Goal: Information Seeking & Learning: Learn about a topic

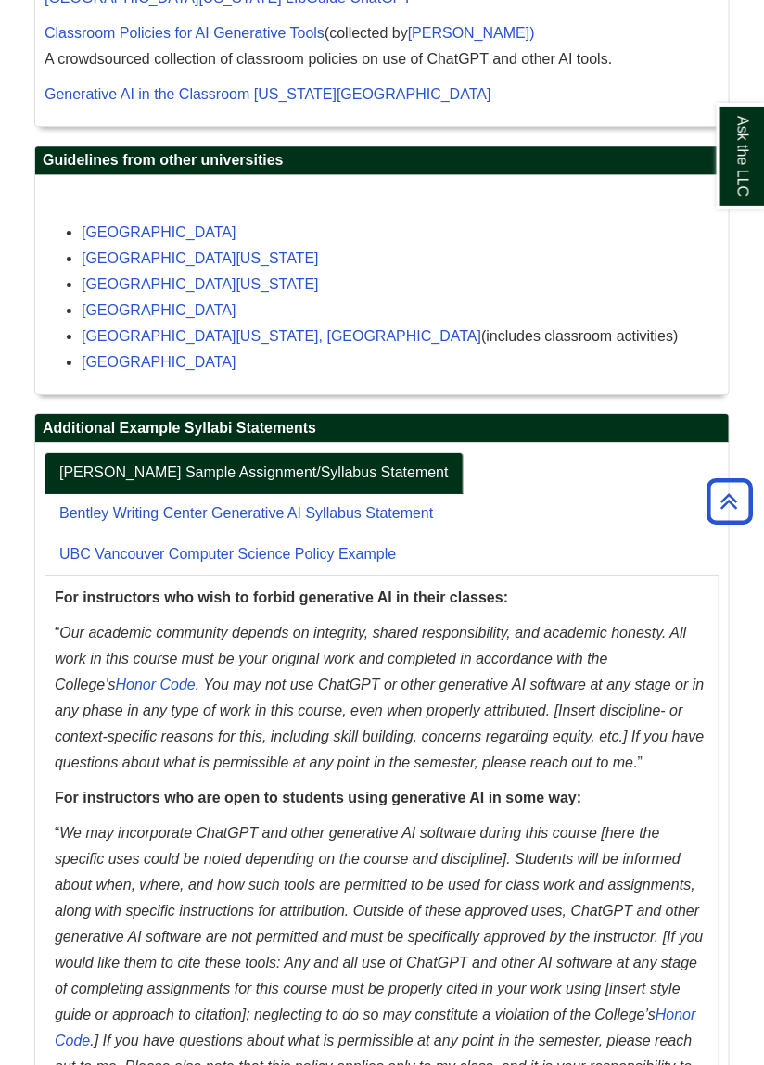
scroll to position [2867, 0]
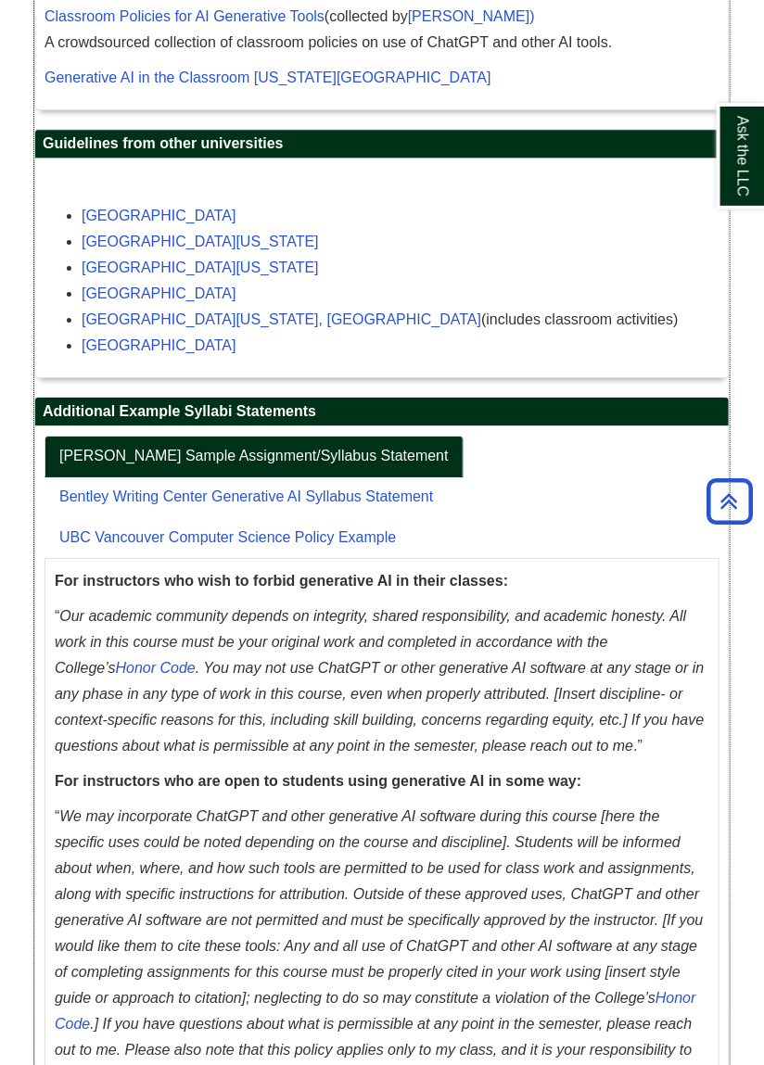
click at [32, 273] on div "Classroom Policies and AI Detection Tools Many educators don't support the use …" at bounding box center [381, 77] width 723 height 2171
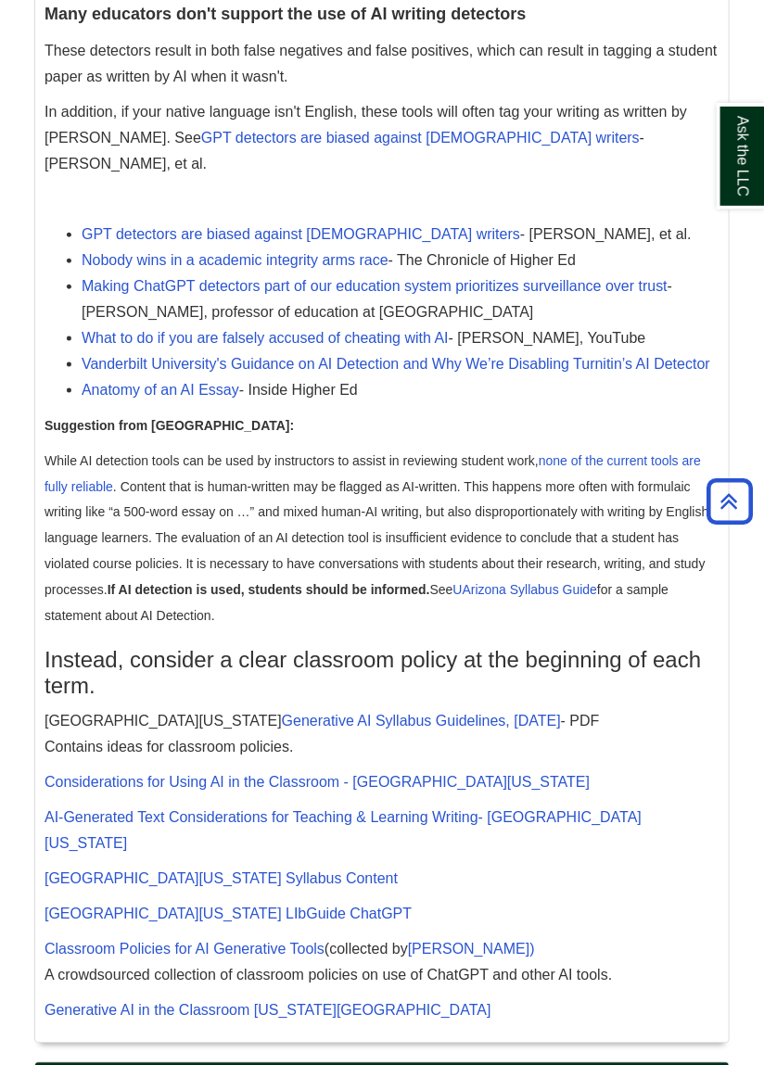
click at [3, 147] on body "Skip to Main Content Toggle navigation Home Access Services Access Services Pol…" at bounding box center [382, 105] width 764 height 4078
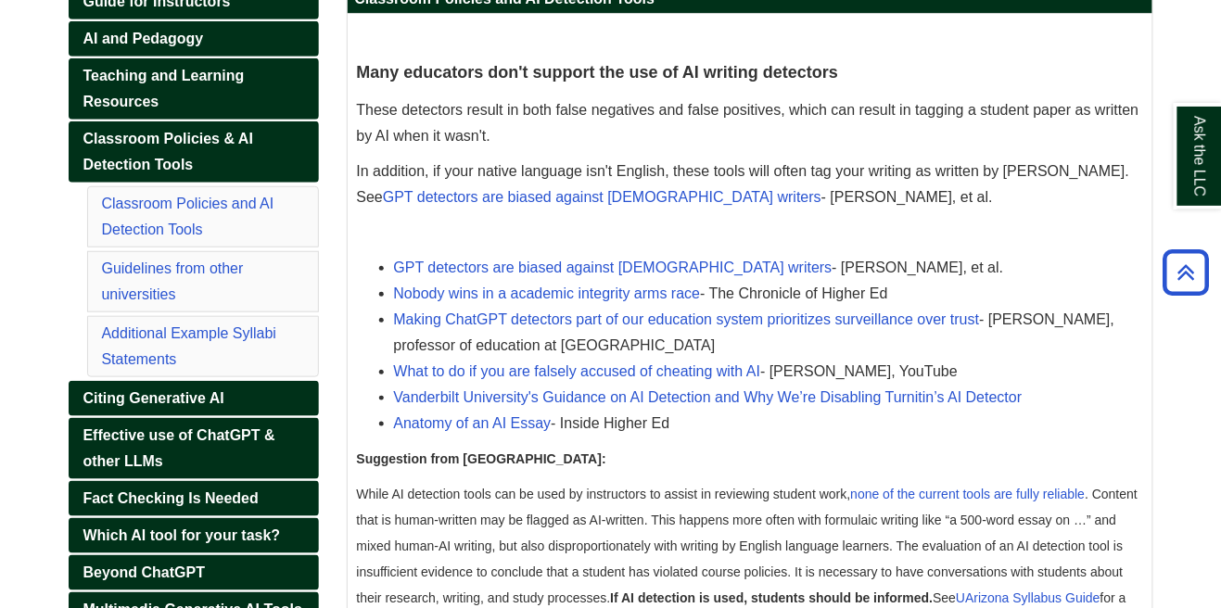
scroll to position [310, 0]
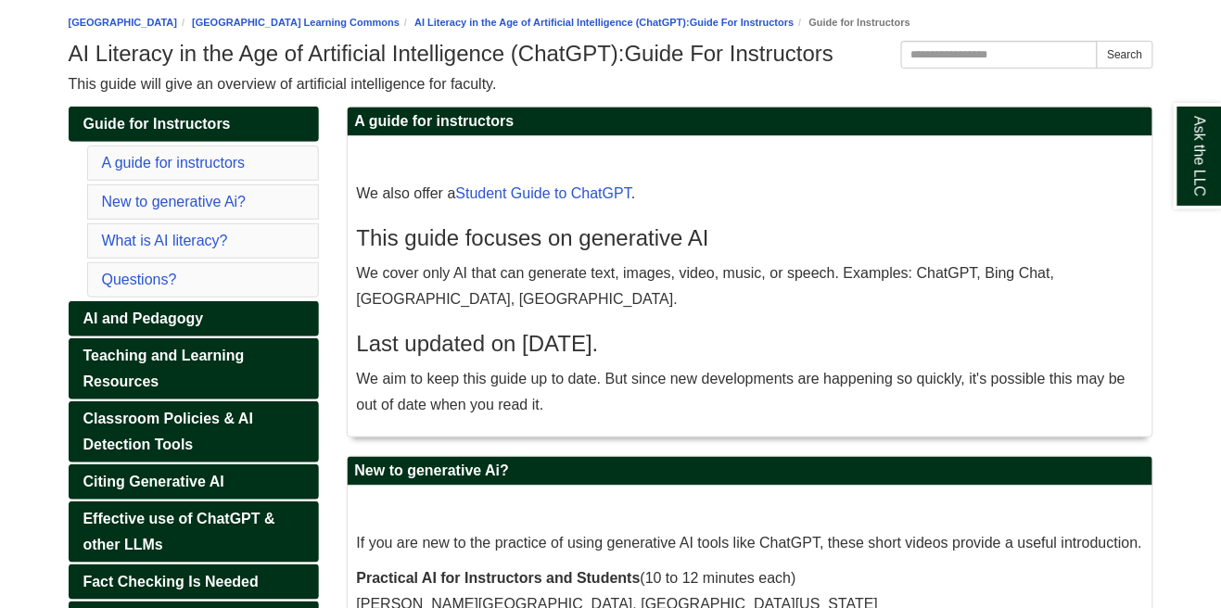
scroll to position [190, 0]
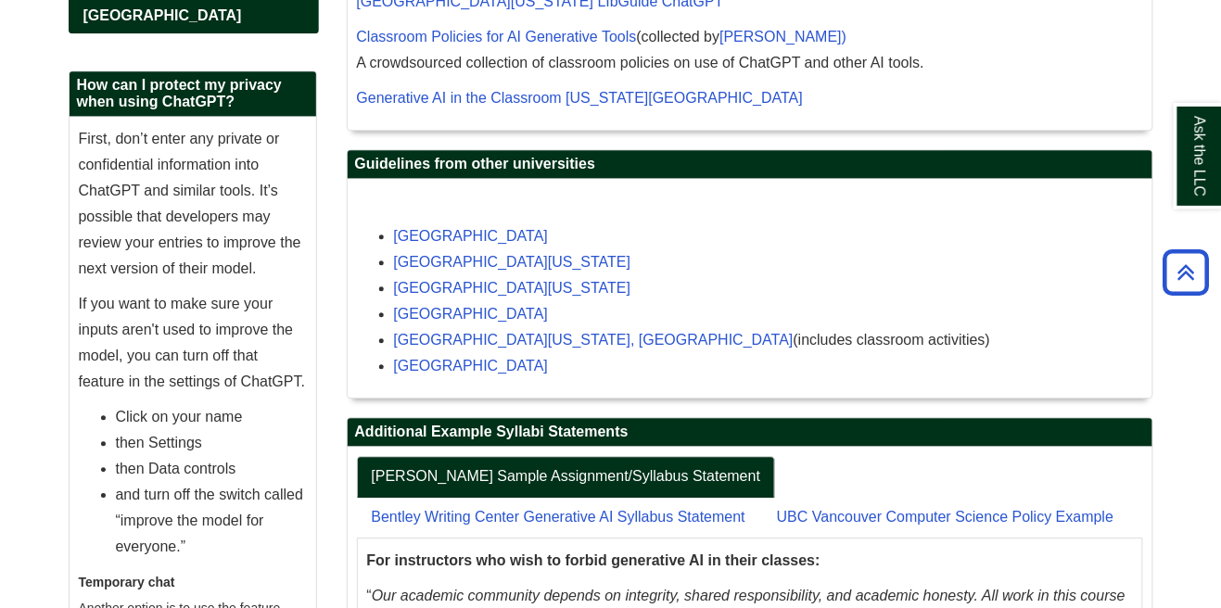
scroll to position [1175, 0]
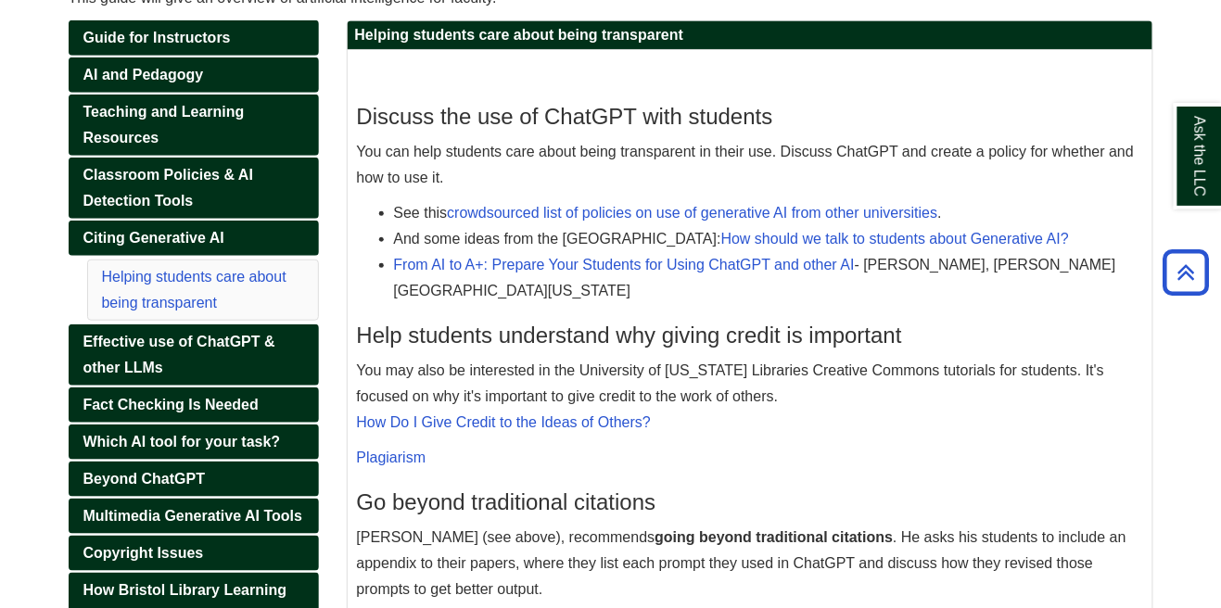
scroll to position [273, 0]
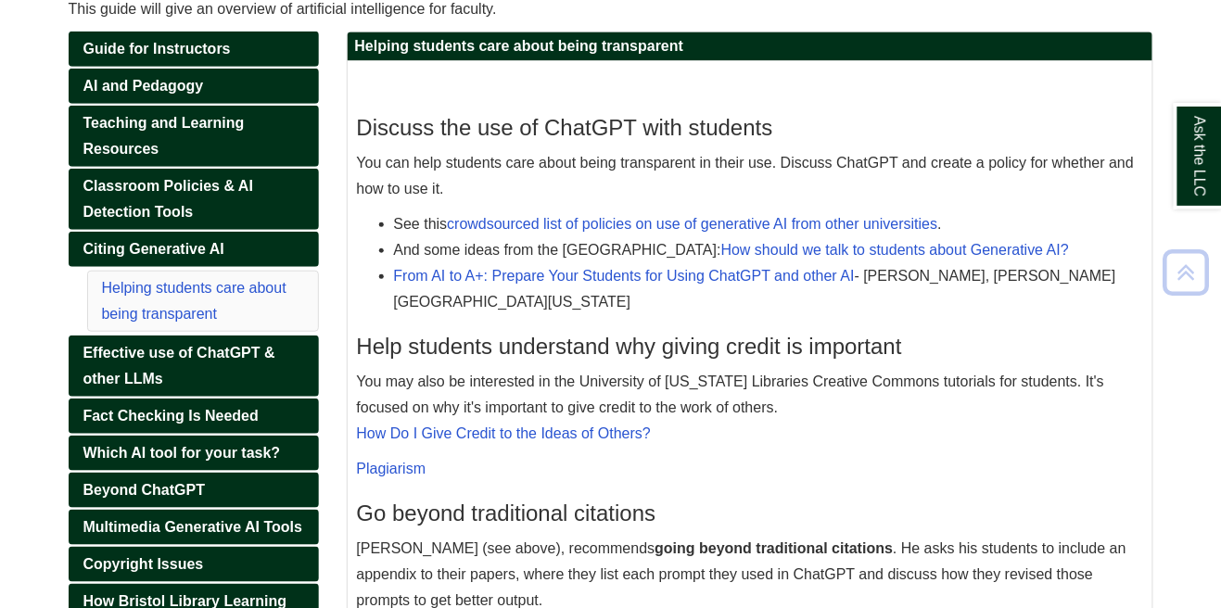
scroll to position [264, 0]
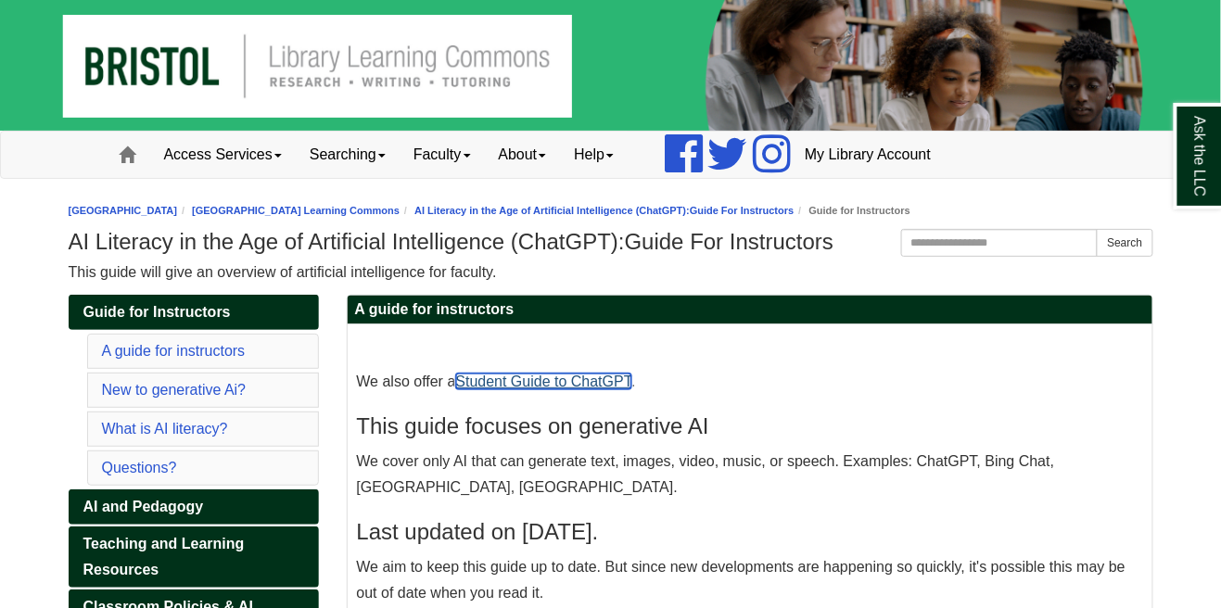
click at [469, 387] on link "Student Guide to ChatGPT" at bounding box center [543, 382] width 175 height 16
